Goal: Task Accomplishment & Management: Manage account settings

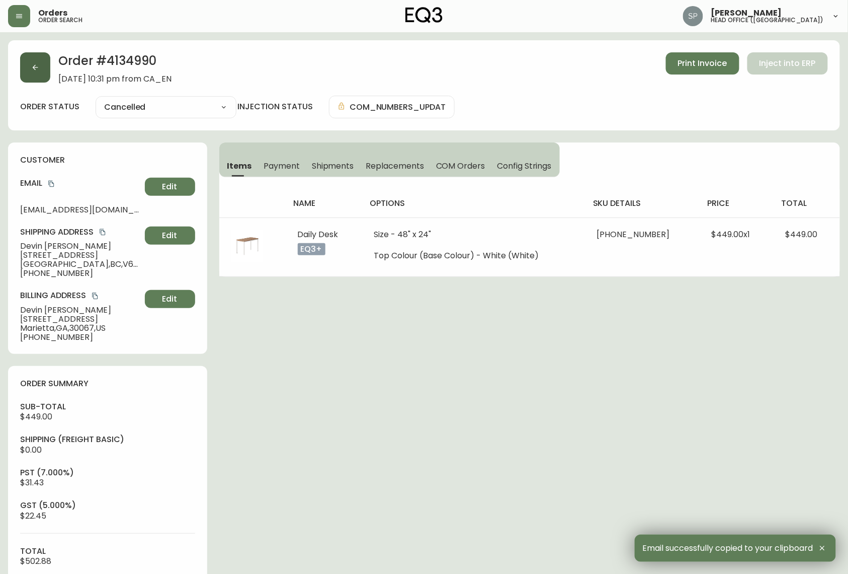
click at [38, 67] on icon "button" at bounding box center [35, 67] width 8 height 8
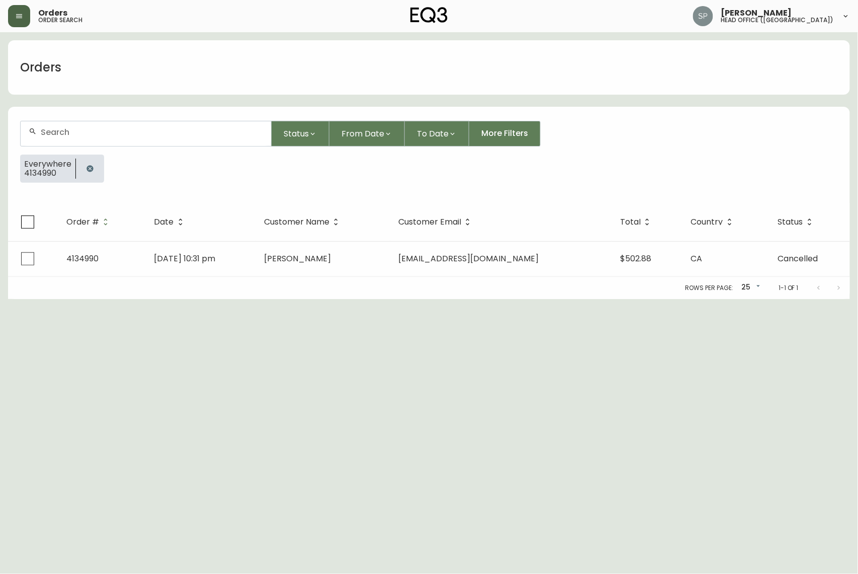
click at [11, 20] on button "button" at bounding box center [19, 16] width 22 height 22
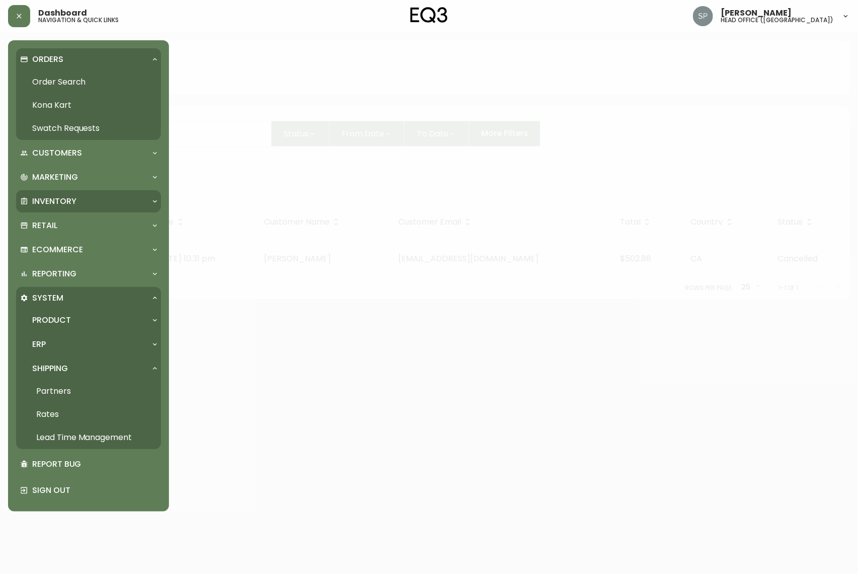
click at [61, 205] on p "Inventory" at bounding box center [54, 201] width 44 height 11
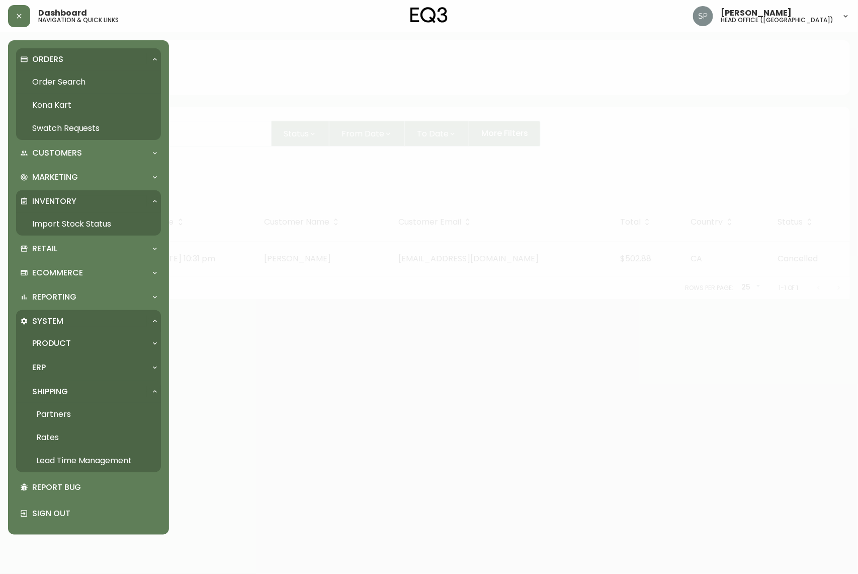
click at [57, 222] on link "Import Stock Status" at bounding box center [88, 223] width 145 height 23
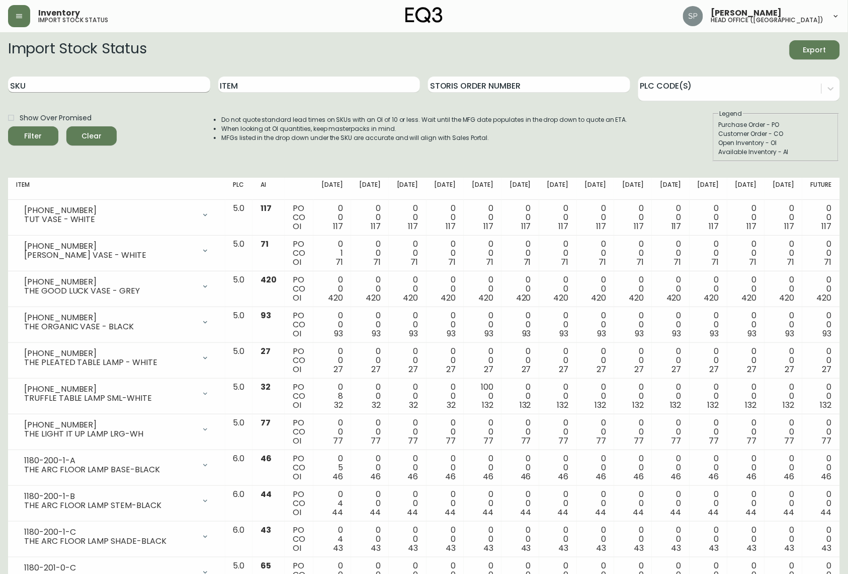
click at [76, 85] on input "SKU" at bounding box center [109, 84] width 202 height 16
paste input "7220-103-13-B"
click at [8, 126] on button "Filter" at bounding box center [33, 135] width 50 height 19
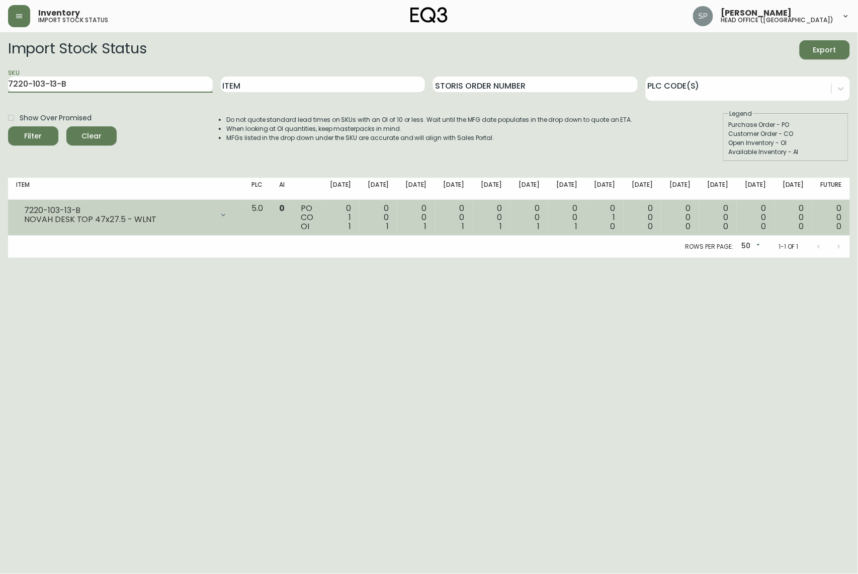
click at [233, 210] on div at bounding box center [223, 215] width 20 height 20
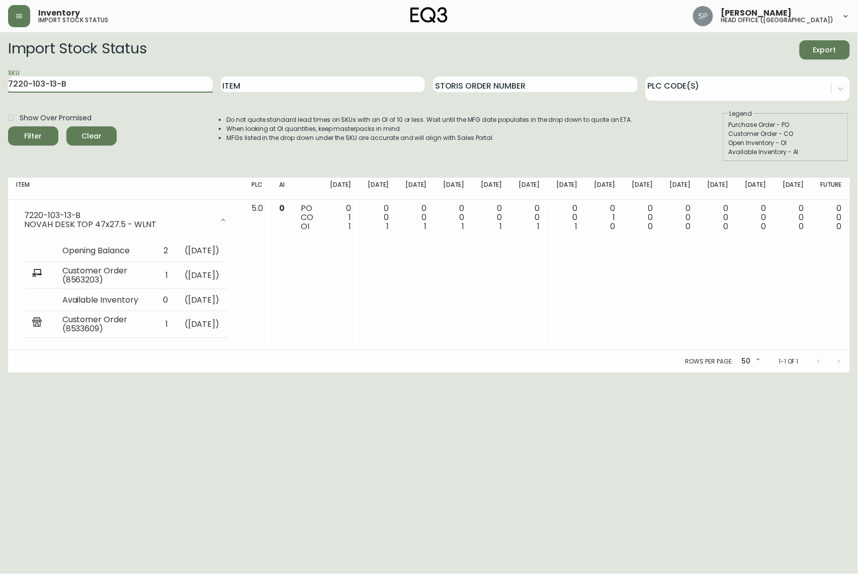
drag, startPoint x: 68, startPoint y: 82, endPoint x: -38, endPoint y: 86, distance: 106.8
click at [0, 86] on html "Inventory import stock status [PERSON_NAME] head office ([GEOGRAPHIC_DATA]) Imp…" at bounding box center [429, 186] width 858 height 372
paste input "0-5-A"
click at [8, 126] on button "Filter" at bounding box center [33, 135] width 50 height 19
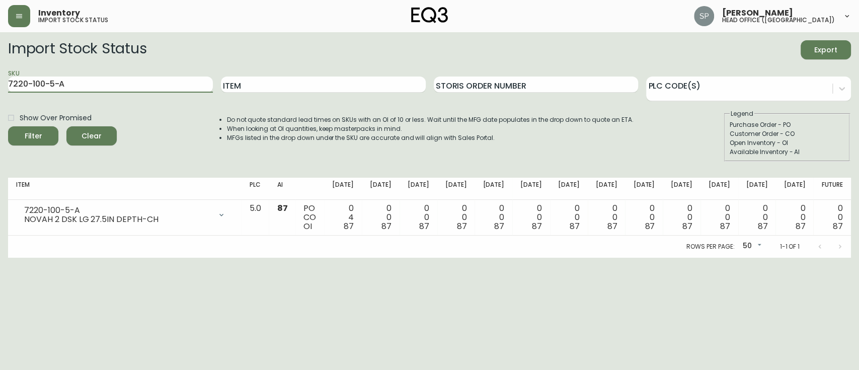
drag, startPoint x: 85, startPoint y: 85, endPoint x: 0, endPoint y: 82, distance: 84.6
click at [0, 82] on main "Import Stock Status Export SKU 7220-100-5-A Item Storis Order Number PLC Code(s…" at bounding box center [429, 144] width 859 height 225
paste input "3-5-C"
type input "7220-103-5-C"
click at [8, 126] on button "Filter" at bounding box center [33, 135] width 50 height 19
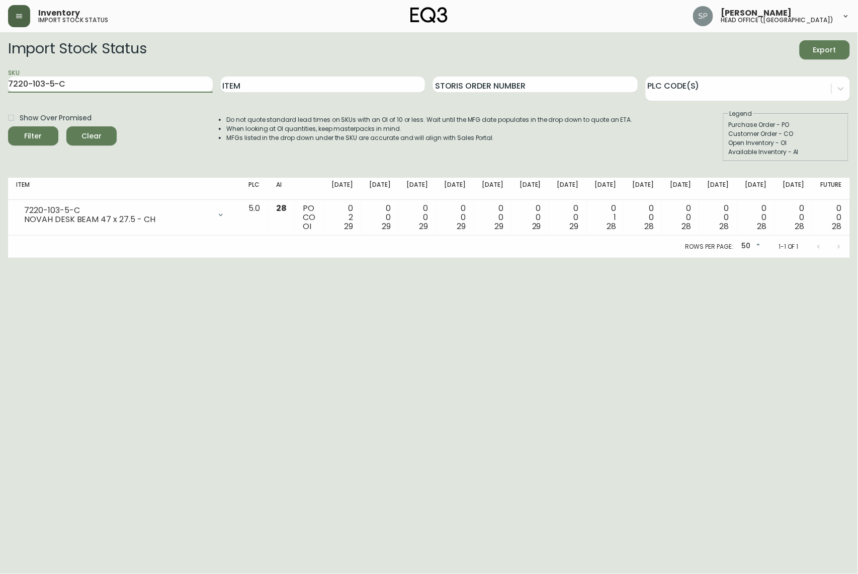
click at [25, 21] on button "button" at bounding box center [19, 16] width 22 height 22
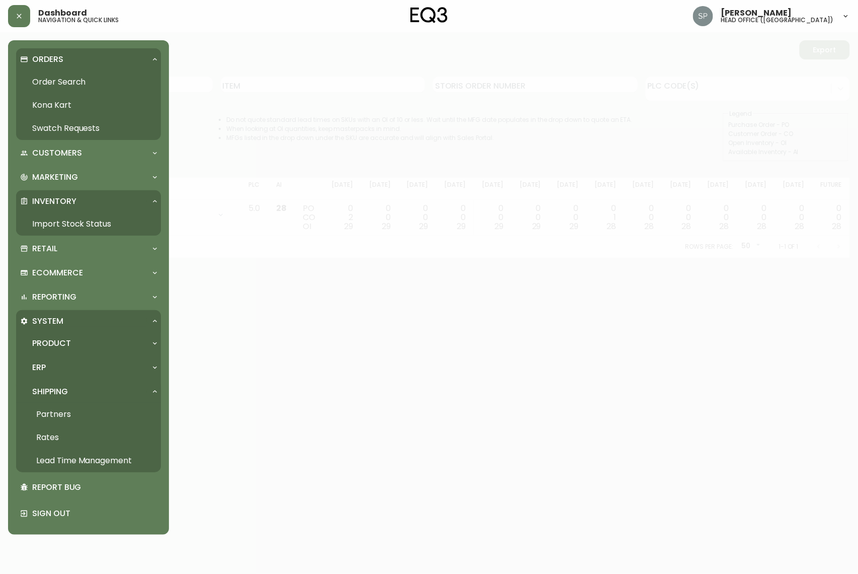
click at [53, 77] on link "Order Search" at bounding box center [88, 81] width 145 height 23
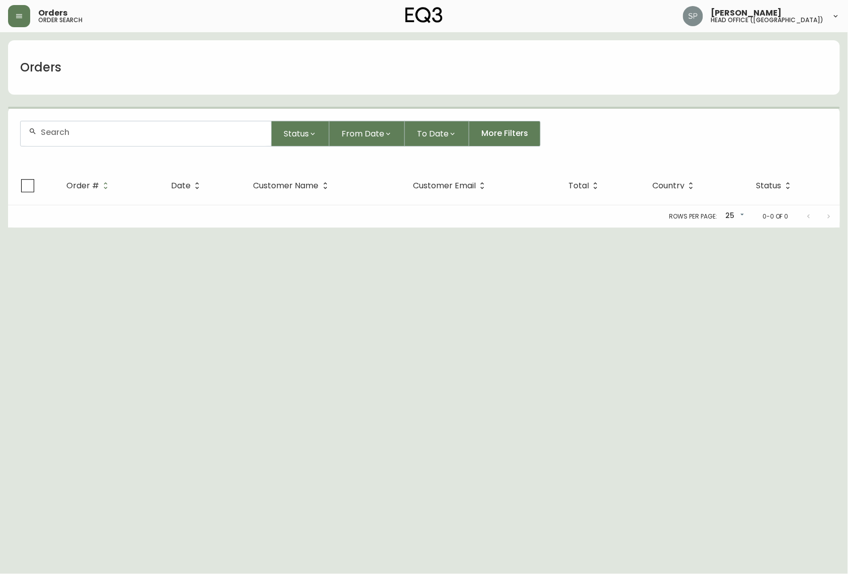
click at [100, 141] on div at bounding box center [146, 133] width 251 height 25
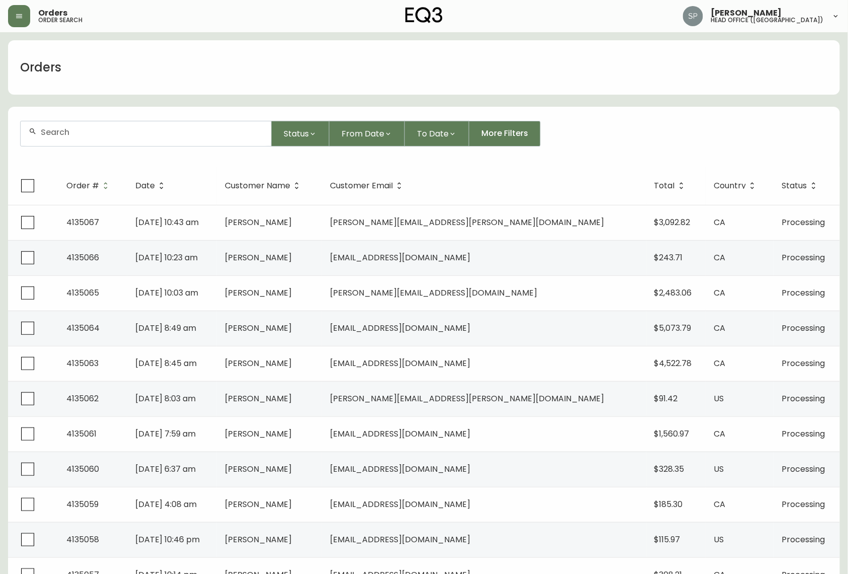
paste input "4135020"
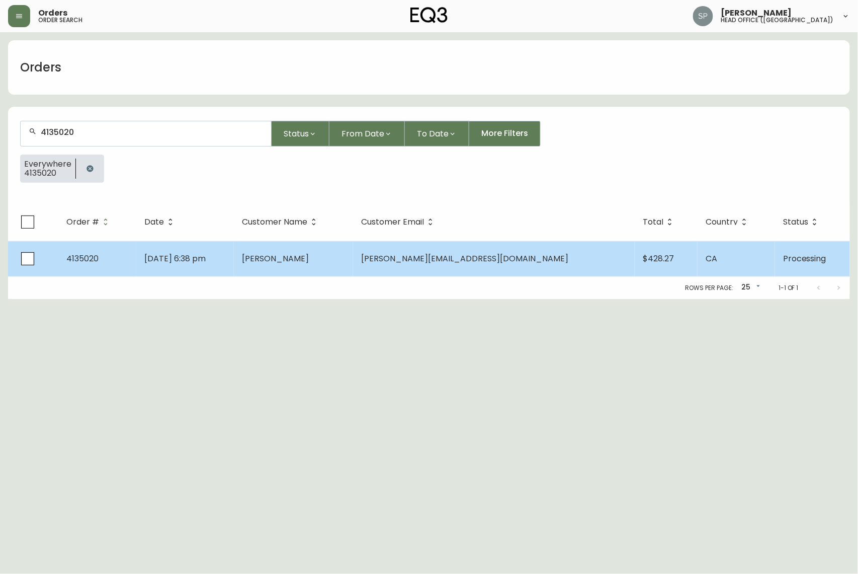
type input "4135020"
click at [309, 255] on span "[PERSON_NAME]" at bounding box center [275, 259] width 67 height 12
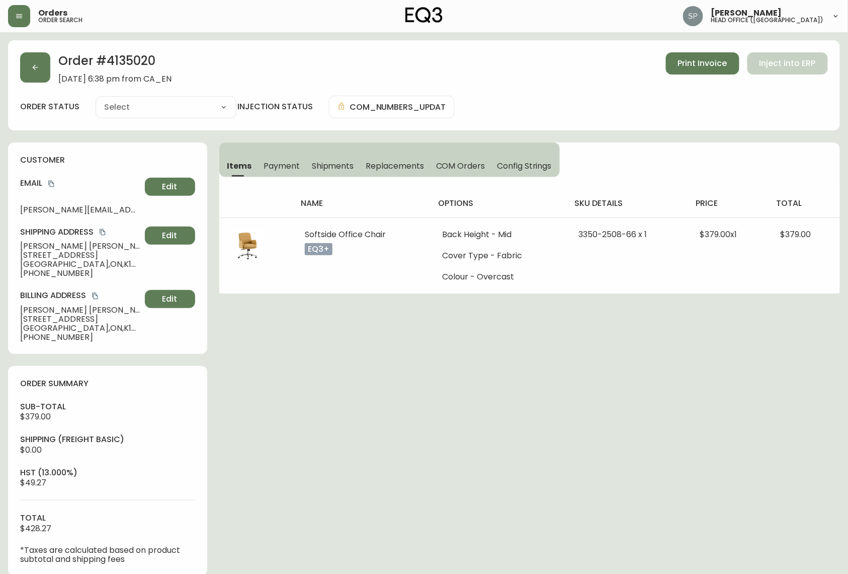
type input "Processing"
select select "PROCESSING"
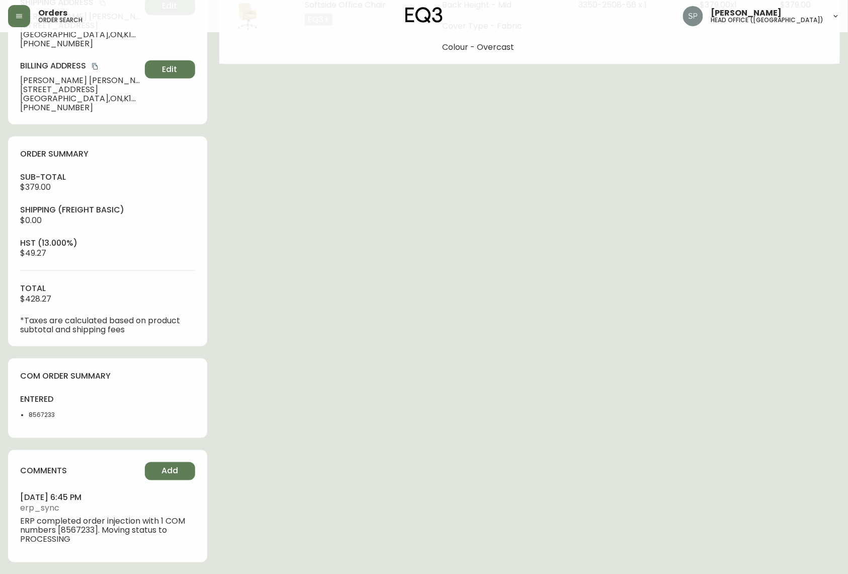
scroll to position [233, 0]
click at [39, 413] on li "8567233" at bounding box center [65, 414] width 73 height 9
copy li "8567233"
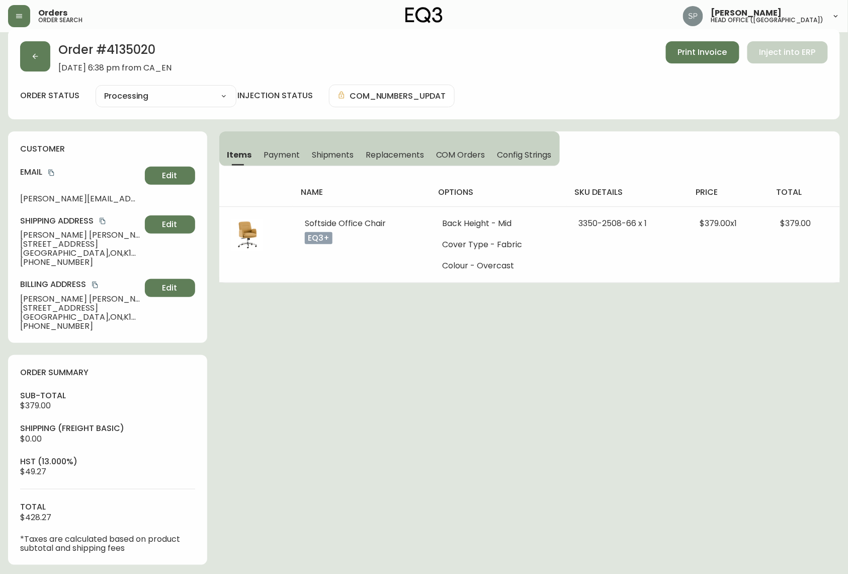
scroll to position [0, 0]
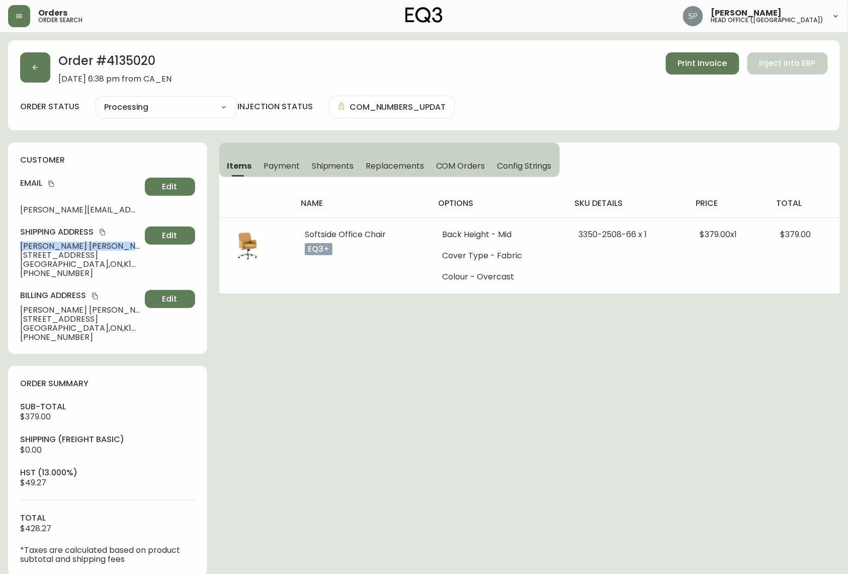
drag, startPoint x: 117, startPoint y: 246, endPoint x: 11, endPoint y: 246, distance: 105.7
click at [11, 246] on div "customer Email [PERSON_NAME][EMAIL_ADDRESS][DOMAIN_NAME] Edit Shipping Address …" at bounding box center [107, 247] width 199 height 211
click at [37, 246] on span "[PERSON_NAME]" at bounding box center [80, 246] width 121 height 9
click at [77, 249] on span "[PERSON_NAME]" at bounding box center [80, 246] width 121 height 9
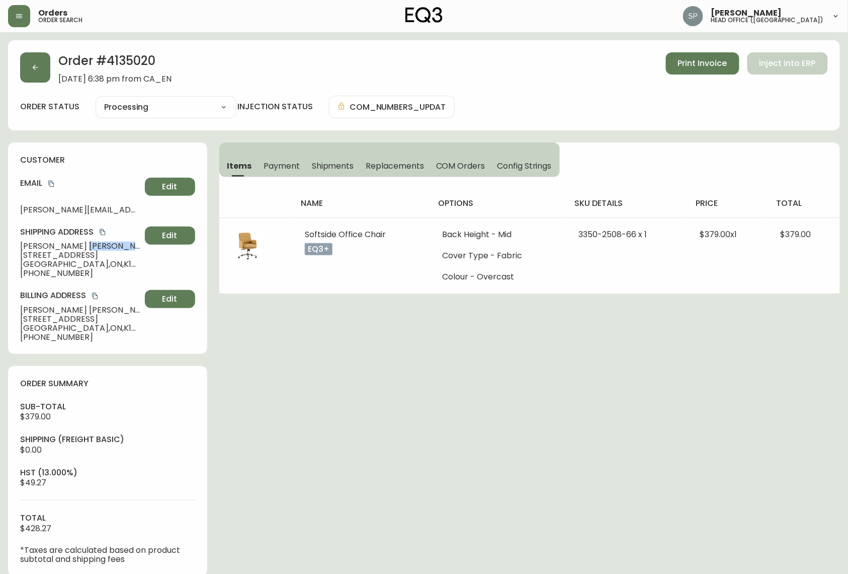
click at [77, 249] on span "[PERSON_NAME]" at bounding box center [80, 246] width 121 height 9
copy span "[PERSON_NAME]"
drag, startPoint x: 82, startPoint y: 277, endPoint x: 29, endPoint y: 276, distance: 52.8
click at [29, 276] on span "[PHONE_NUMBER]" at bounding box center [80, 273] width 121 height 9
copy span "6136082211"
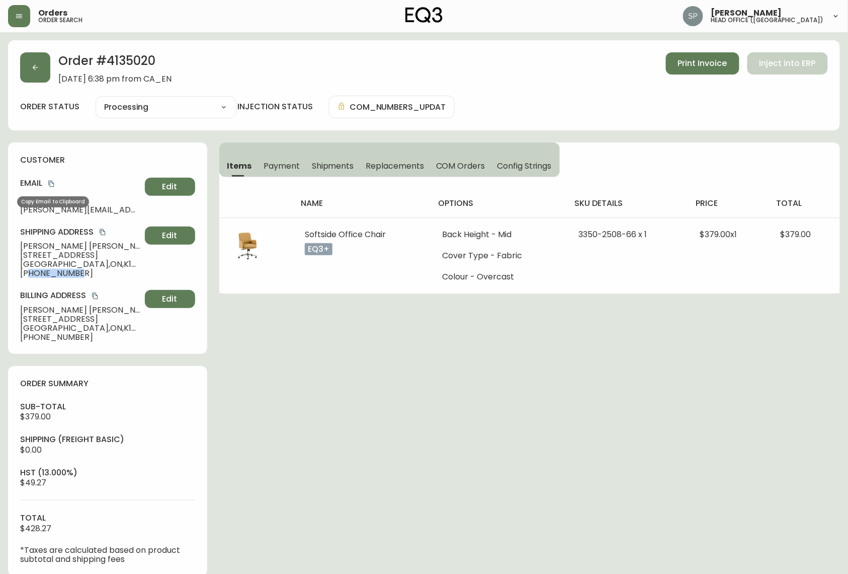
click at [53, 182] on icon "copy" at bounding box center [51, 183] width 7 height 7
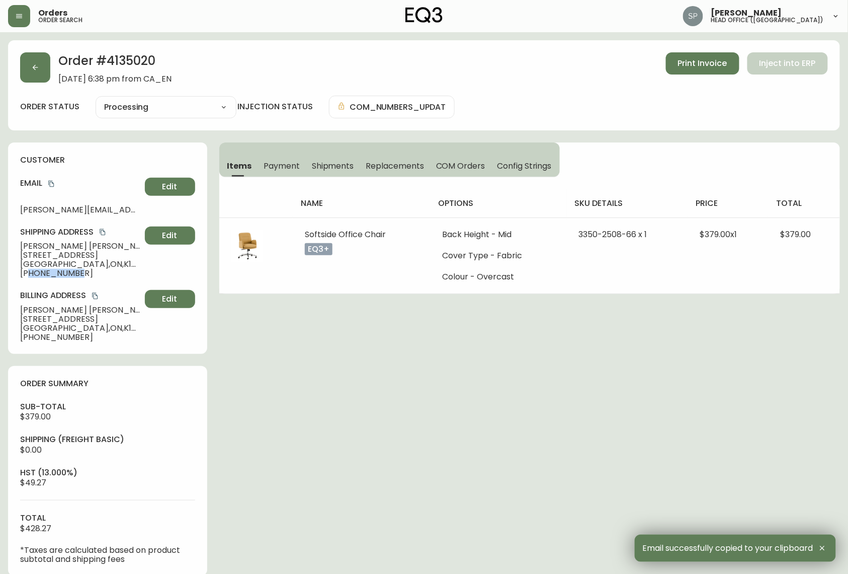
drag, startPoint x: 106, startPoint y: 254, endPoint x: 14, endPoint y: 257, distance: 91.6
click at [14, 257] on div "customer Email [PERSON_NAME][EMAIL_ADDRESS][DOMAIN_NAME] Edit Shipping Address …" at bounding box center [107, 247] width 199 height 211
copy span "[STREET_ADDRESS]"
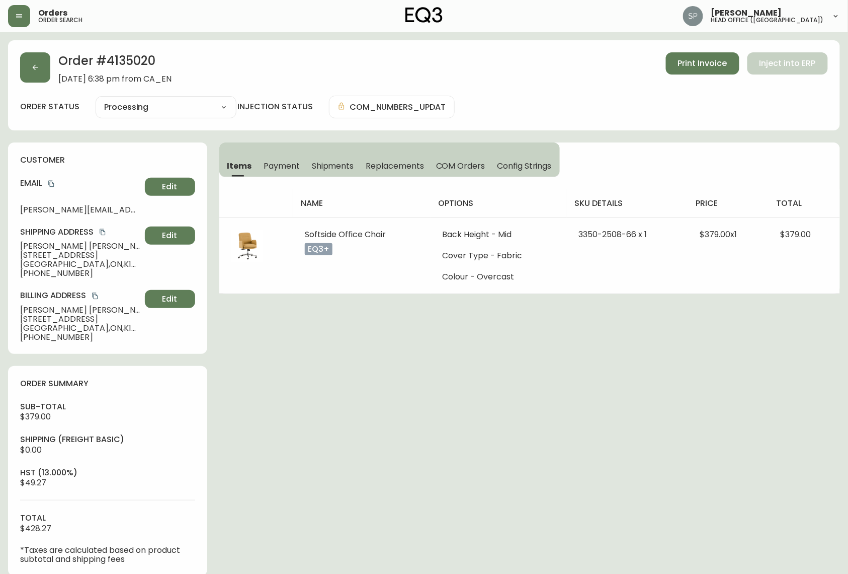
click at [39, 264] on span "[GEOGRAPHIC_DATA] , [GEOGRAPHIC_DATA] , K1T 0E6 , [GEOGRAPHIC_DATA]" at bounding box center [80, 264] width 121 height 9
copy span "[GEOGRAPHIC_DATA]"
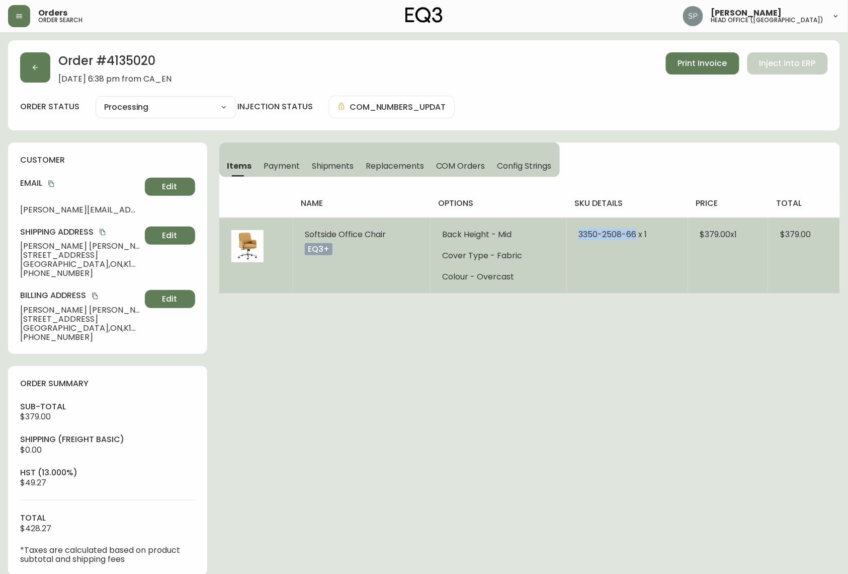
drag, startPoint x: 574, startPoint y: 232, endPoint x: 635, endPoint y: 238, distance: 61.1
click at [635, 238] on td "3350-2508-66 x 1" at bounding box center [627, 255] width 121 height 76
copy span "[PHONE_NUMBER]"
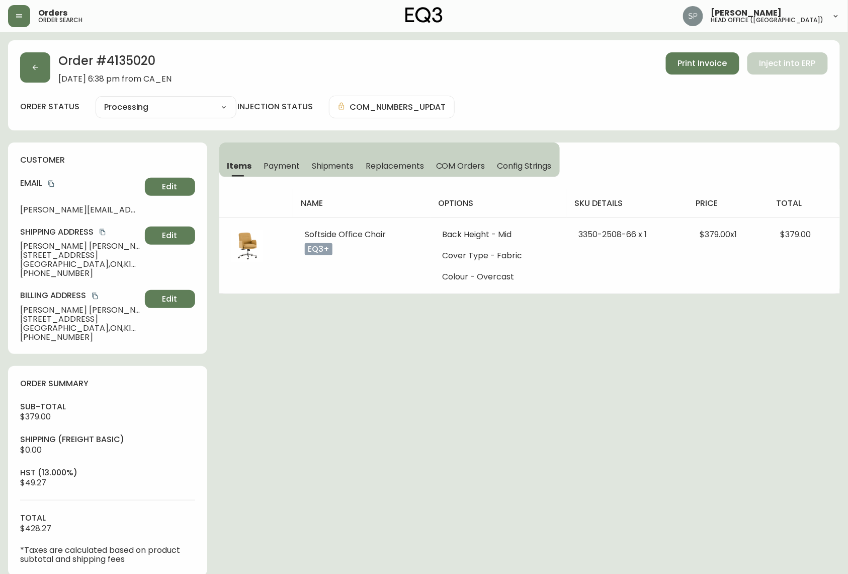
click at [67, 161] on h4 "customer" at bounding box center [107, 159] width 175 height 11
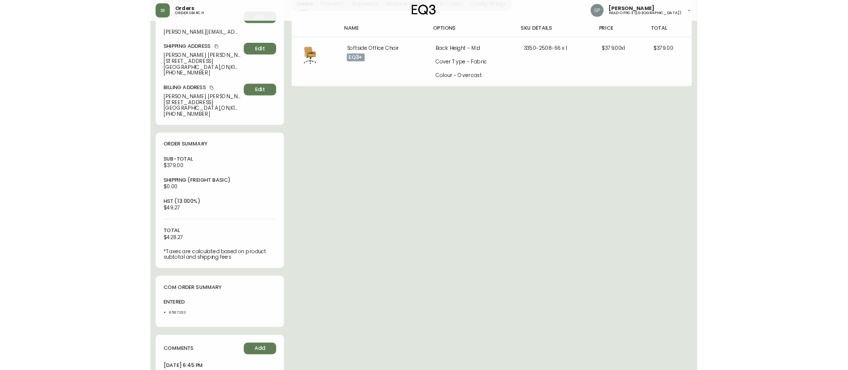
scroll to position [201, 0]
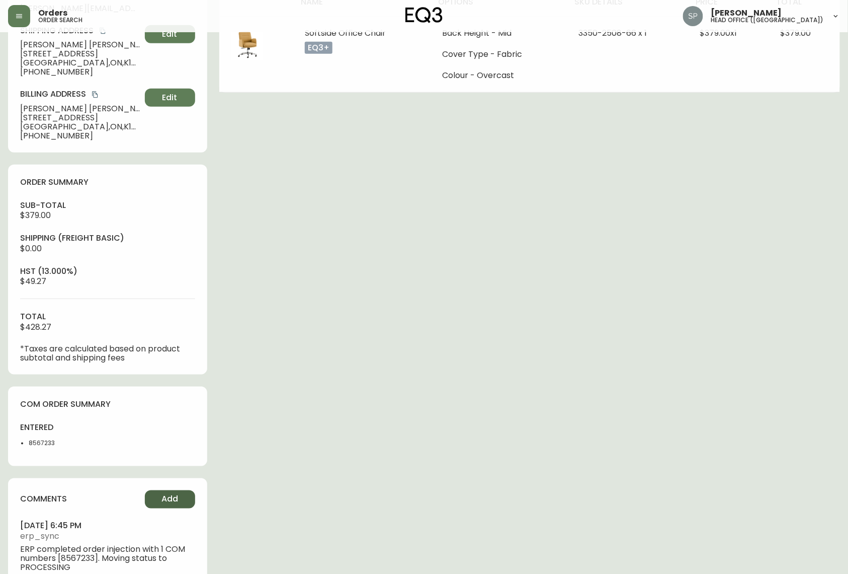
click at [166, 505] on span "Add" at bounding box center [170, 499] width 17 height 11
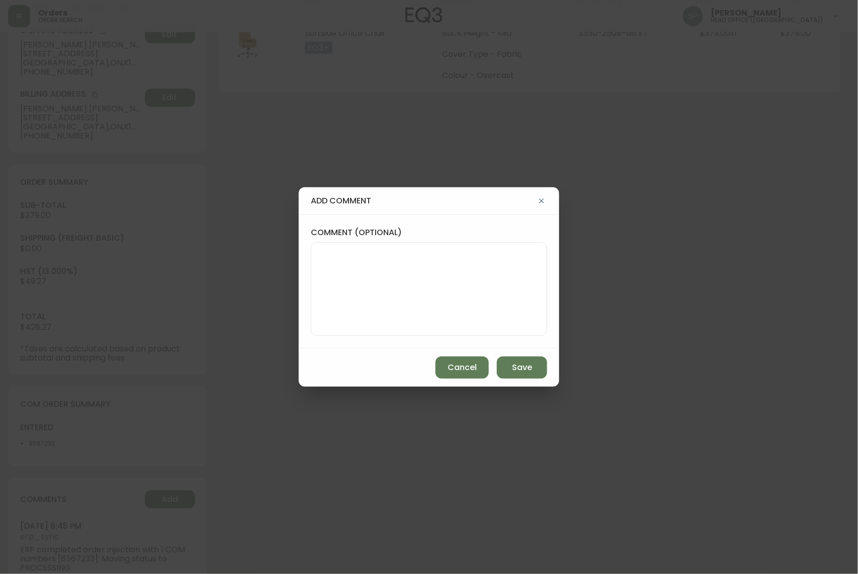
click at [369, 344] on div "comment (optional)" at bounding box center [429, 281] width 261 height 134
click at [370, 322] on textarea "comment (optional)" at bounding box center [429, 289] width 219 height 81
paste textarea "P019728"
click at [335, 253] on textarea "PO: P019728" at bounding box center [429, 289] width 219 height 81
type textarea "PO: YP019728"
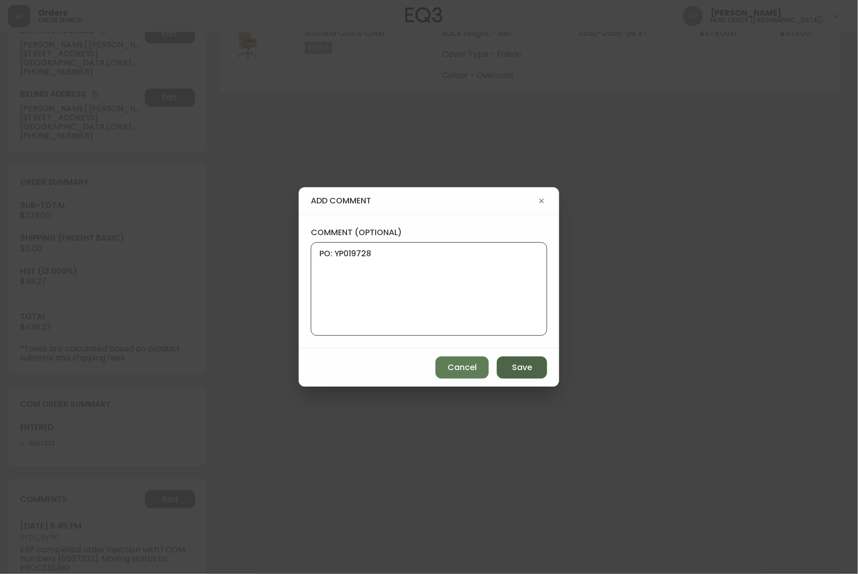
click at [520, 359] on button "Save" at bounding box center [522, 367] width 50 height 22
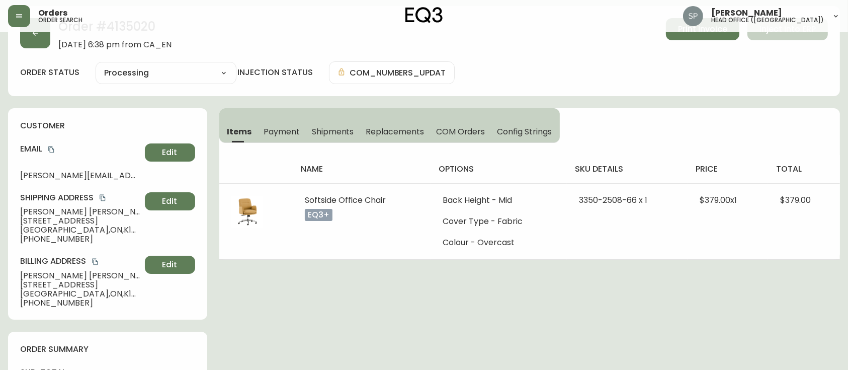
scroll to position [0, 0]
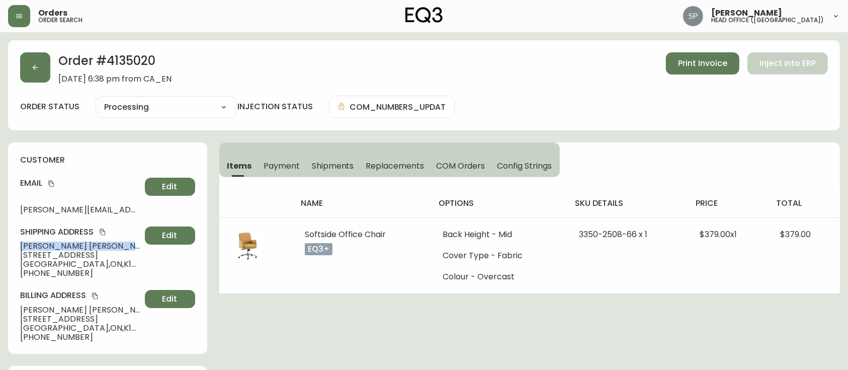
drag, startPoint x: 117, startPoint y: 248, endPoint x: 16, endPoint y: 250, distance: 101.2
click at [16, 250] on div "customer Email [PERSON_NAME][EMAIL_ADDRESS][DOMAIN_NAME] Edit Shipping Address …" at bounding box center [107, 247] width 199 height 211
copy span "[PERSON_NAME]"
drag, startPoint x: 60, startPoint y: 275, endPoint x: 29, endPoint y: 282, distance: 31.4
click at [29, 282] on div "customer Email [PERSON_NAME][EMAIL_ADDRESS][DOMAIN_NAME] Edit Shipping Address …" at bounding box center [107, 247] width 199 height 211
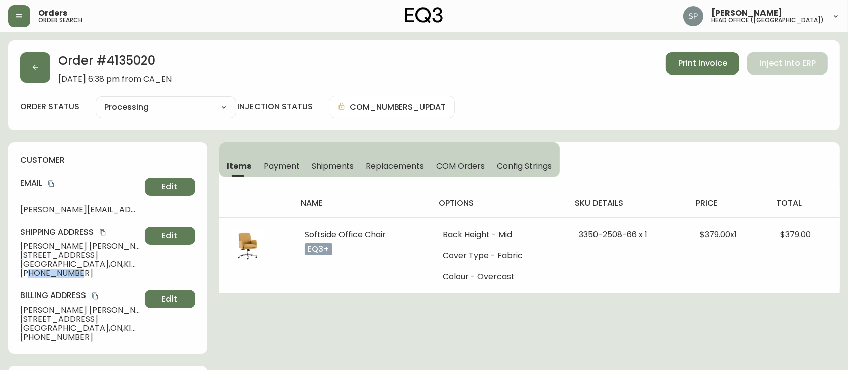
copy span "6136082211"
click at [54, 184] on icon "copy" at bounding box center [51, 183] width 7 height 7
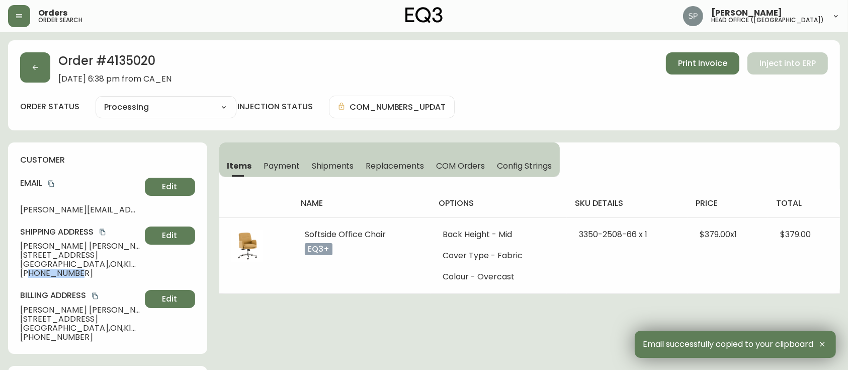
drag, startPoint x: 108, startPoint y: 256, endPoint x: 20, endPoint y: 259, distance: 88.1
click at [20, 259] on span "[STREET_ADDRESS]" at bounding box center [80, 255] width 121 height 9
copy span "[STREET_ADDRESS]"
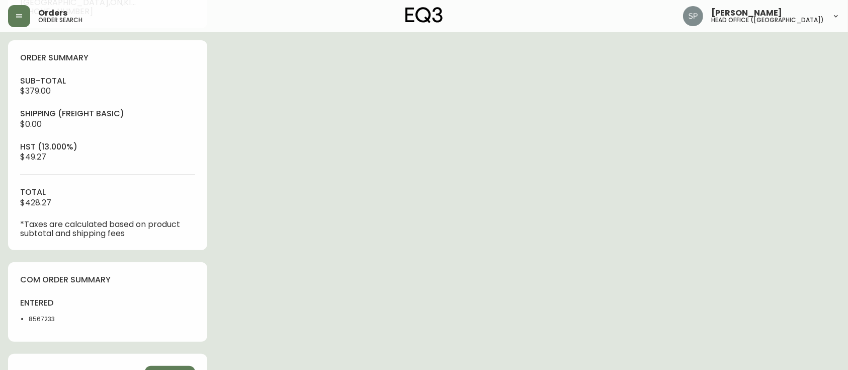
scroll to position [403, 0]
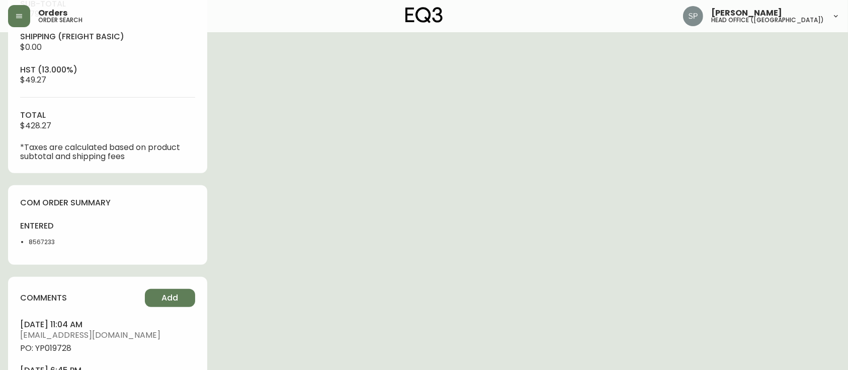
click at [42, 242] on li "8567233" at bounding box center [65, 242] width 73 height 9
copy li "8567233"
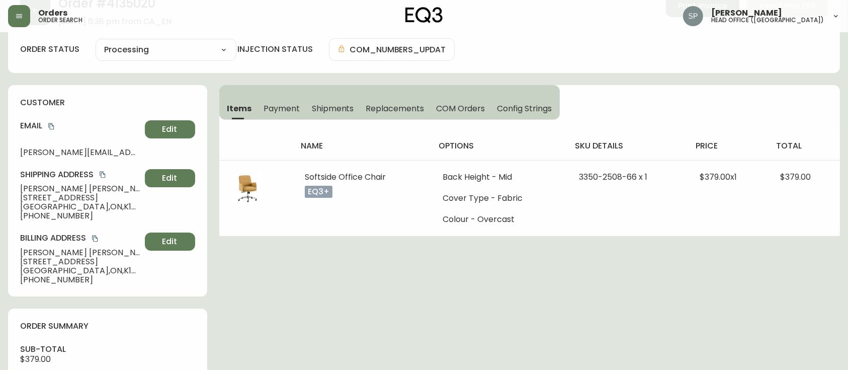
scroll to position [0, 0]
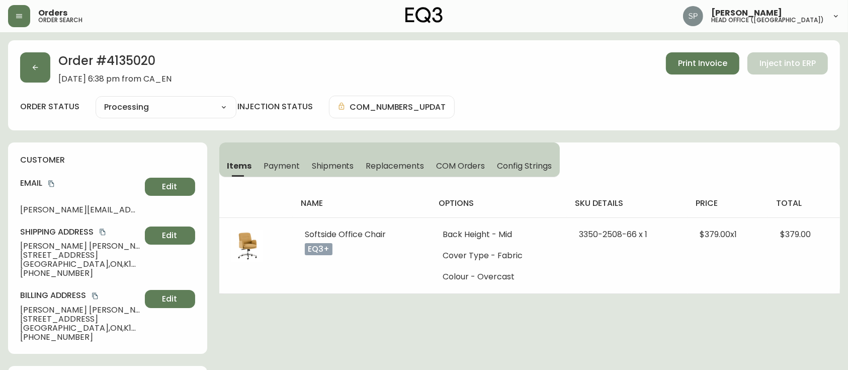
click at [40, 260] on span "[GEOGRAPHIC_DATA] , [GEOGRAPHIC_DATA] , K1T 0E6 , [GEOGRAPHIC_DATA]" at bounding box center [80, 264] width 121 height 9
click at [42, 260] on span "[GEOGRAPHIC_DATA] , [GEOGRAPHIC_DATA] , K1T 0E6 , [GEOGRAPHIC_DATA]" at bounding box center [80, 264] width 121 height 9
drag, startPoint x: 69, startPoint y: 264, endPoint x: 95, endPoint y: 262, distance: 25.2
click at [95, 262] on span "[GEOGRAPHIC_DATA] , [GEOGRAPHIC_DATA] , K1T 0E6 , [GEOGRAPHIC_DATA]" at bounding box center [80, 264] width 121 height 9
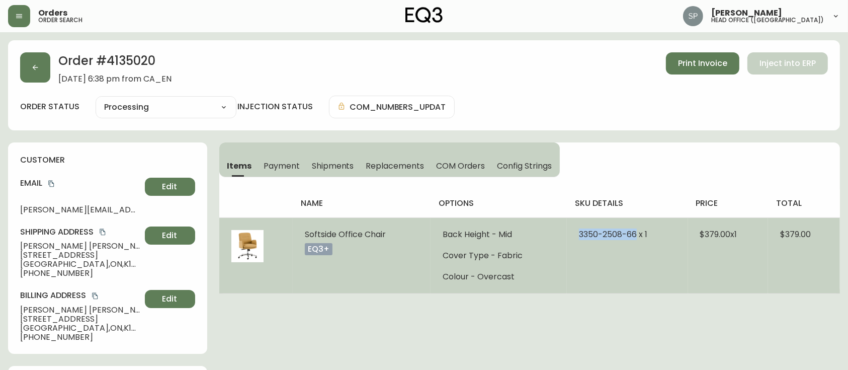
drag, startPoint x: 569, startPoint y: 235, endPoint x: 634, endPoint y: 237, distance: 65.4
click at [634, 237] on td "3350-2508-66 x 1" at bounding box center [627, 255] width 121 height 76
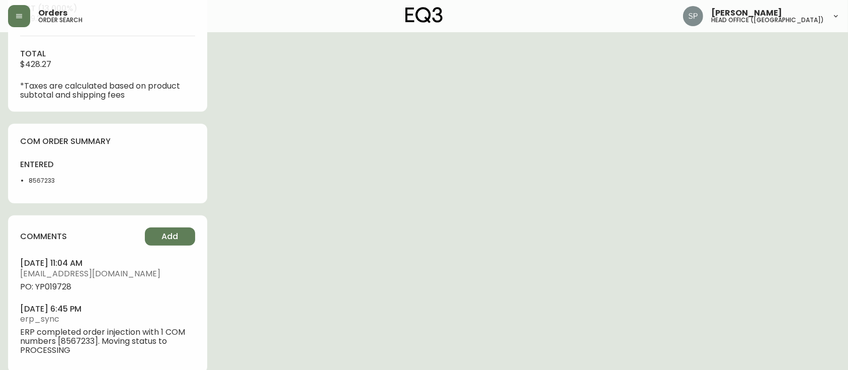
scroll to position [469, 0]
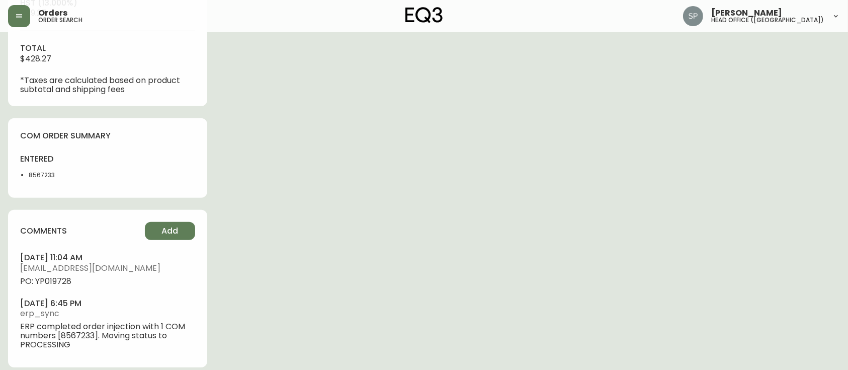
click at [47, 174] on li "8567233" at bounding box center [65, 175] width 73 height 9
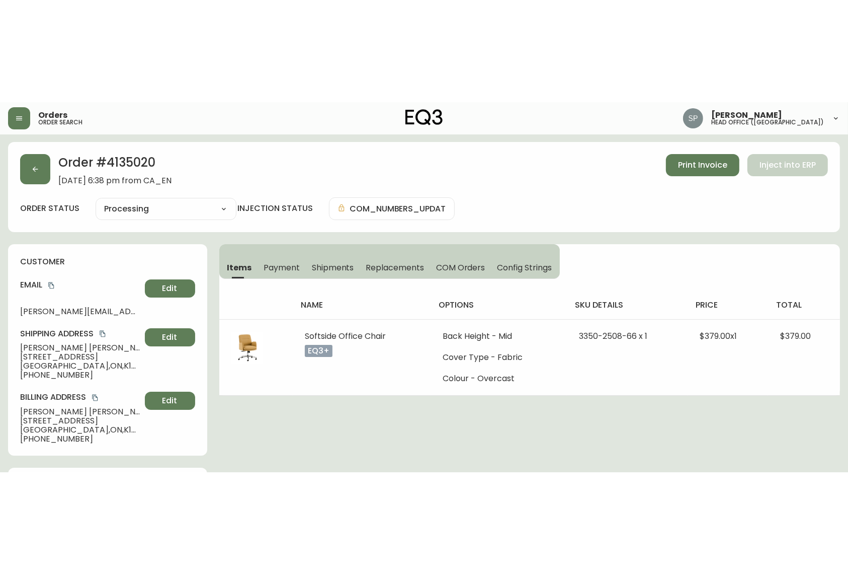
scroll to position [0, 0]
